Goal: Go to known website: Go to known website

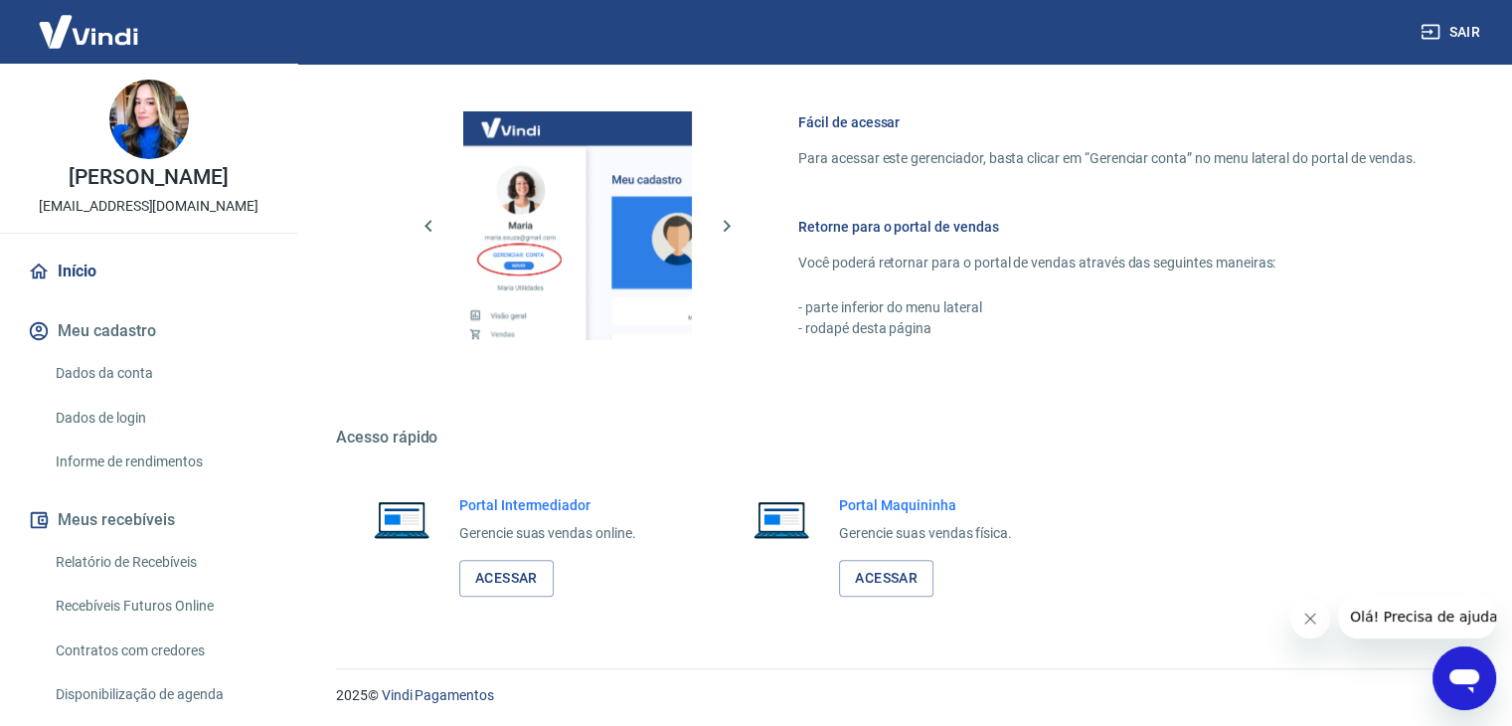
scroll to position [843, 0]
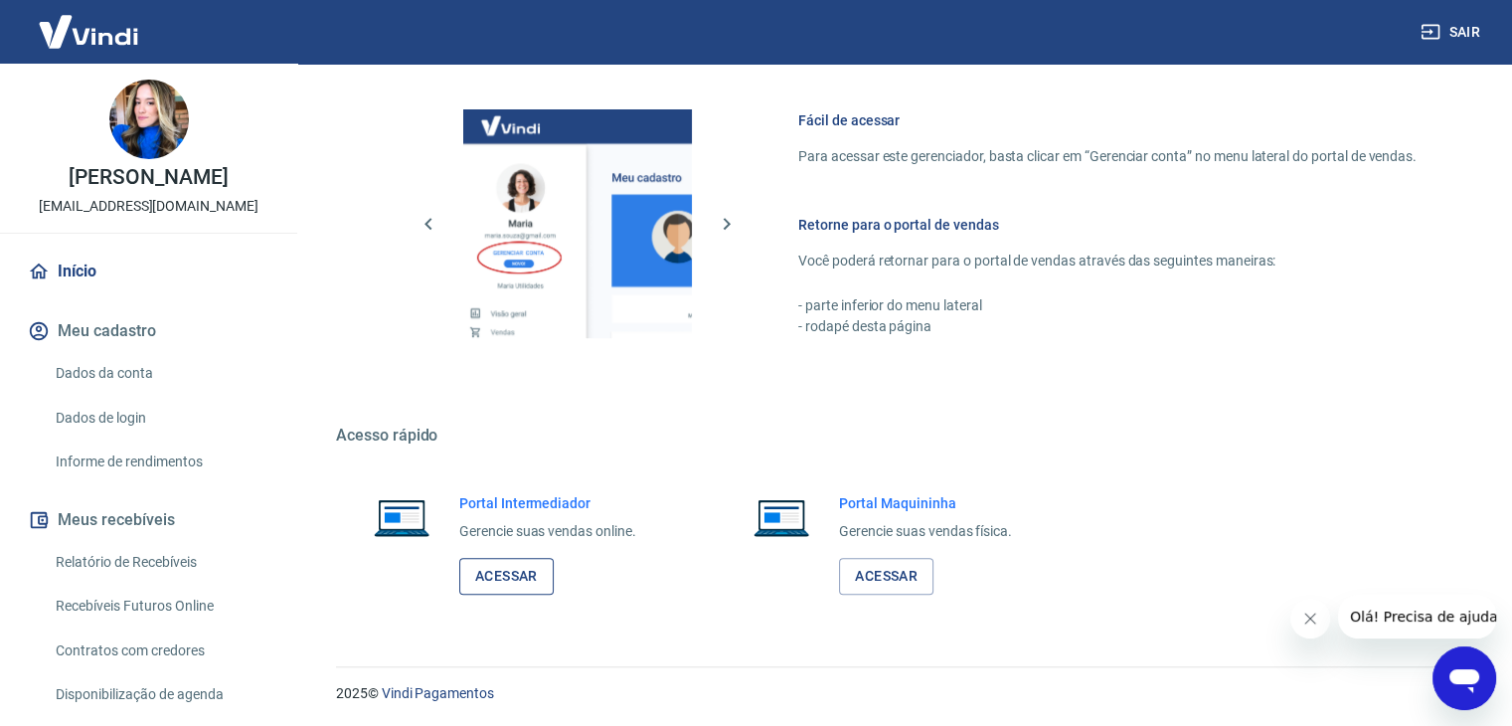
click at [529, 570] on link "Acessar" at bounding box center [506, 576] width 94 height 37
